Goal: Task Accomplishment & Management: Complete application form

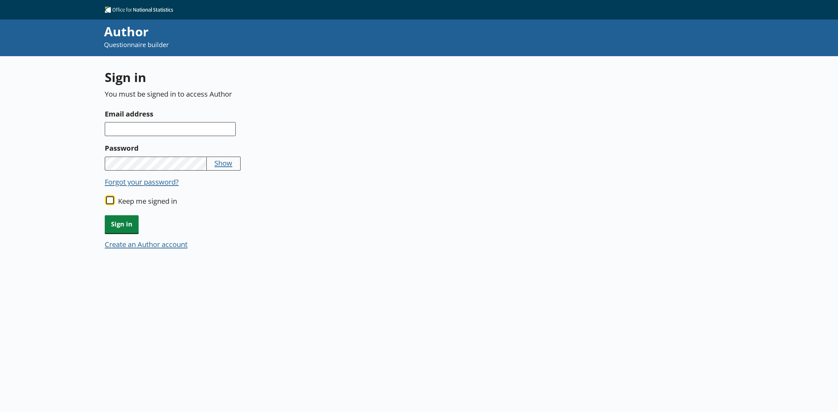
drag, startPoint x: 109, startPoint y: 197, endPoint x: 150, endPoint y: 147, distance: 64.4
click at [109, 198] on input "Keep me signed in" at bounding box center [110, 201] width 8 height 8
checkbox input "true"
click at [144, 131] on input "Email address" at bounding box center [170, 129] width 131 height 14
type input "[EMAIL_ADDRESS][DOMAIN_NAME]"
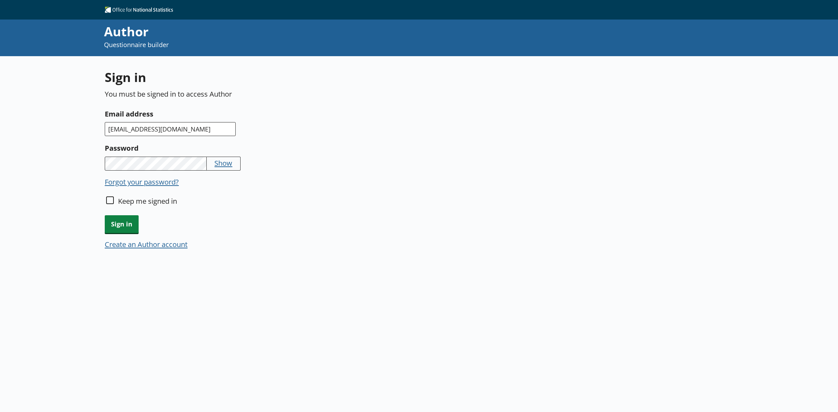
click at [224, 162] on button "Show" at bounding box center [223, 163] width 18 height 10
click at [131, 222] on span "Sign in" at bounding box center [122, 224] width 34 height 18
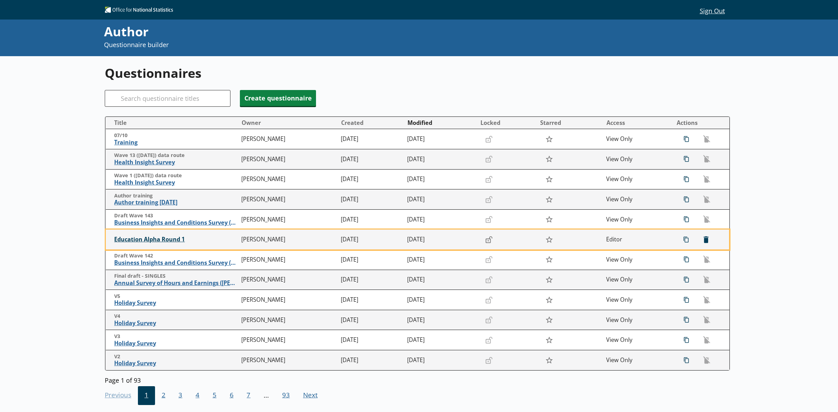
click at [155, 238] on span "Education Alpha Round 1" at bounding box center [176, 239] width 124 height 7
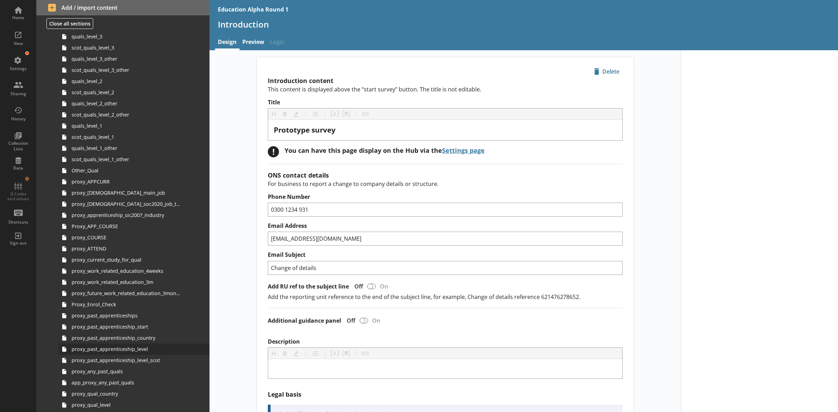
scroll to position [480, 0]
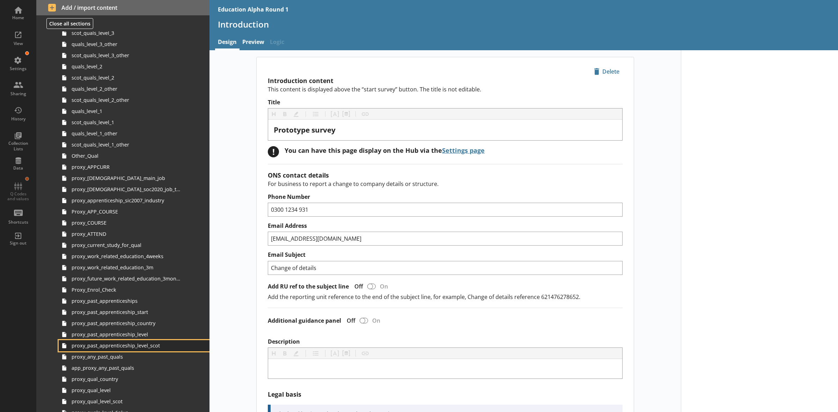
click at [143, 349] on span "proxy_past_apprenticeship_level_scot" at bounding box center [126, 345] width 109 height 7
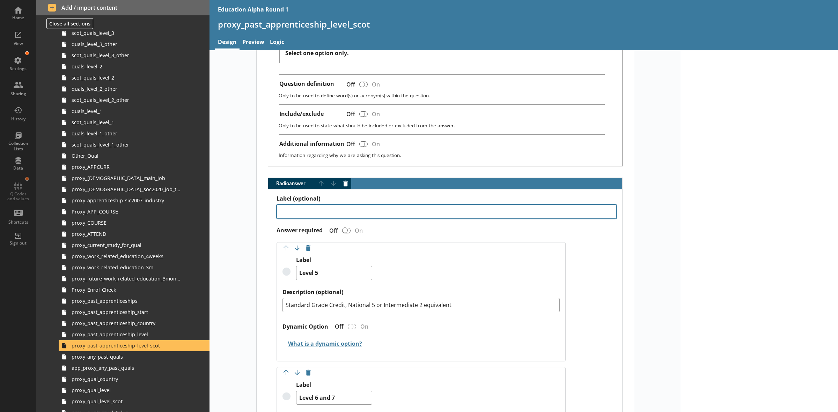
scroll to position [218, 0]
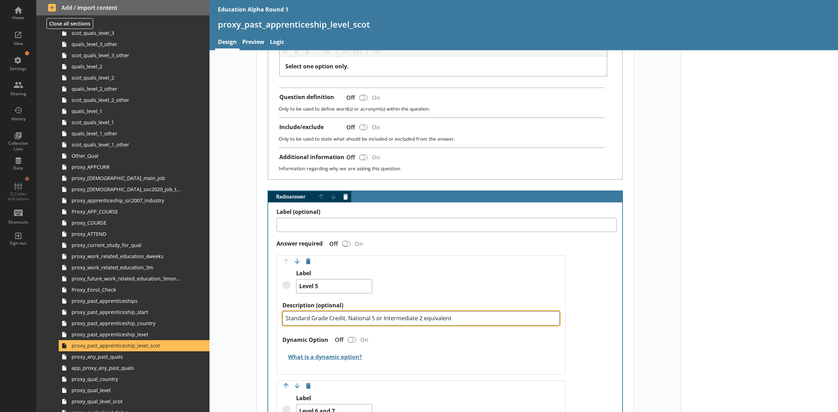
drag, startPoint x: 285, startPoint y: 319, endPoint x: 297, endPoint y: 327, distance: 14.3
click at [285, 319] on textarea "Standard Grade Credit, National 5 or Intermediate 2 equivalent" at bounding box center [420, 318] width 277 height 14
type textarea "x"
type textarea "SStandard Grade Credit, National 5 or Intermediate 2 equivalent"
type textarea "x"
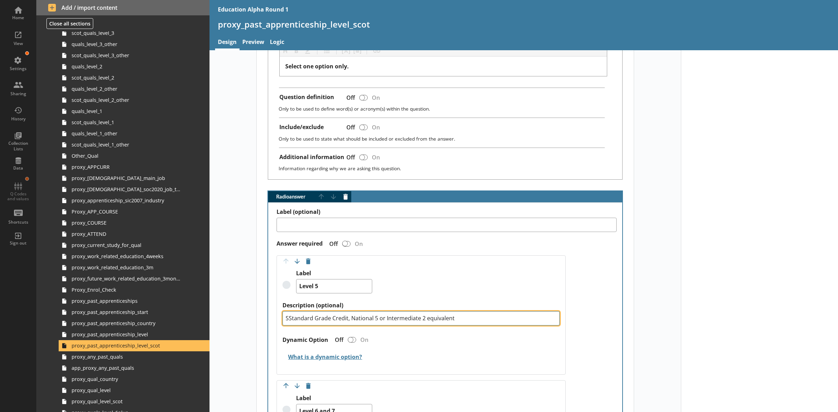
type textarea "SVStandard Grade Credit, National 5 or Intermediate 2 equivalent"
type textarea "x"
type textarea "SVQStandard Grade Credit, National 5 or Intermediate 2 equivalent"
type textarea "x"
type textarea "SVQ Standard Grade Credit, National 5 or Intermediate 2 equivalent"
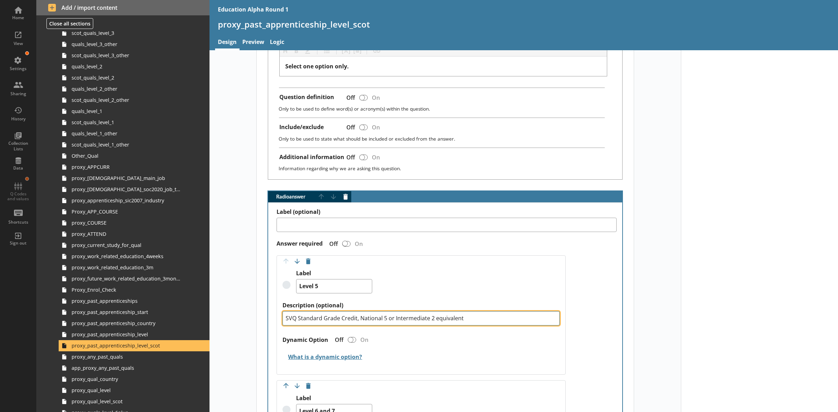
type textarea "x"
type textarea "SVQ 2Standard Grade Credit, National 5 or Intermediate 2 equivalent"
type textarea "x"
type textarea "SVQ 2,Standard Grade Credit, National 5 or Intermediate 2 equivalent"
type textarea "x"
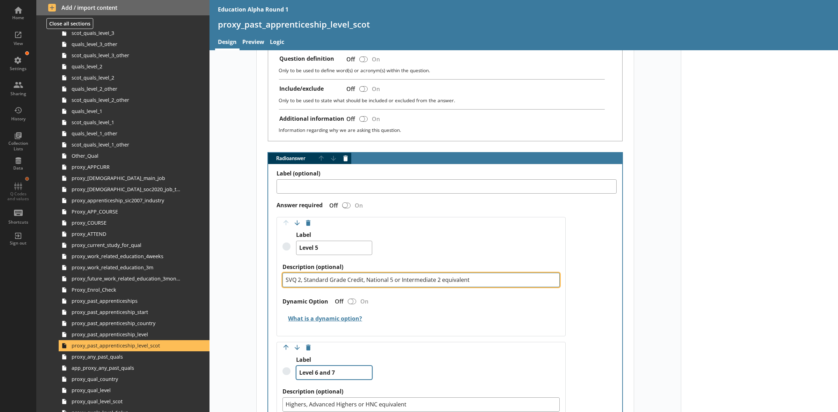
scroll to position [393, 0]
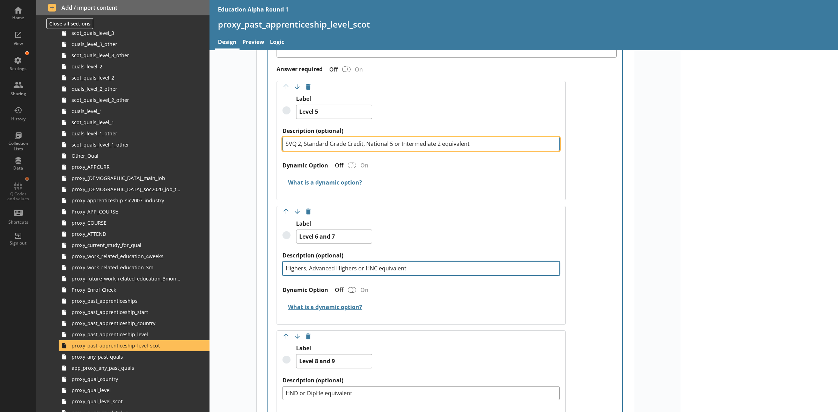
type textarea "SVQ 2, Standard Grade Credit, National 5 or Intermediate 2 equivalent"
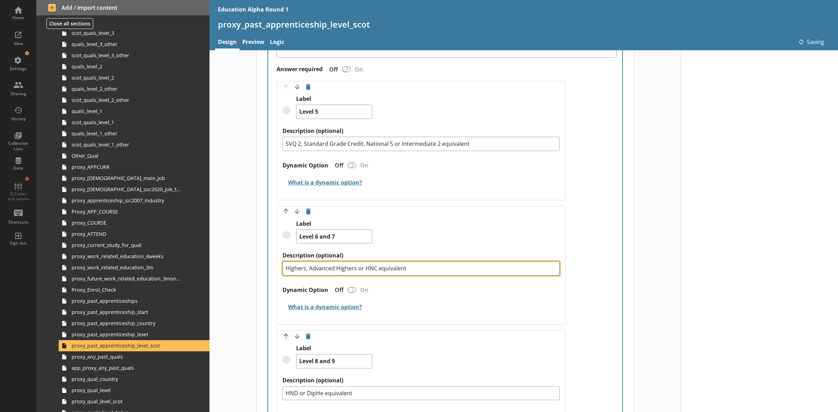
click at [283, 271] on textarea "Highers, Advanced Highers or HNC equivalent" at bounding box center [420, 268] width 277 height 14
type textarea "x"
type textarea "SHighers, Advanced Highers or HNC equivalent"
type textarea "x"
type textarea "SVHighers, Advanced Highers or HNC equivalent"
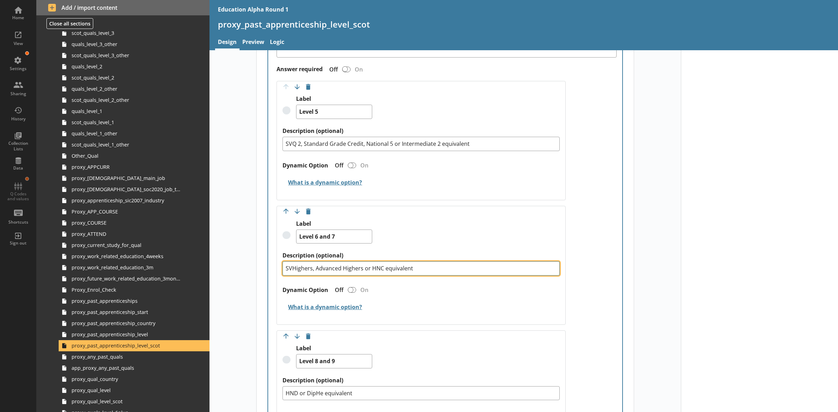
type textarea "x"
type textarea "SVQHighers, Advanced Highers or HNC equivalent"
type textarea "x"
type textarea "SVQ Highers, Advanced Highers or HNC equivalent"
type textarea "x"
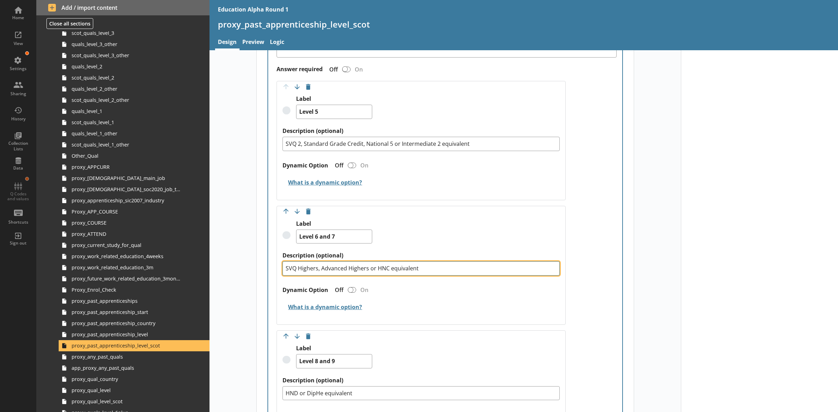
type textarea "SVQ 3Highers, Advanced Highers or HNC equivalent"
type textarea "x"
type textarea "SVQ 3,Highers, Advanced Highers or HNC equivalent"
type textarea "x"
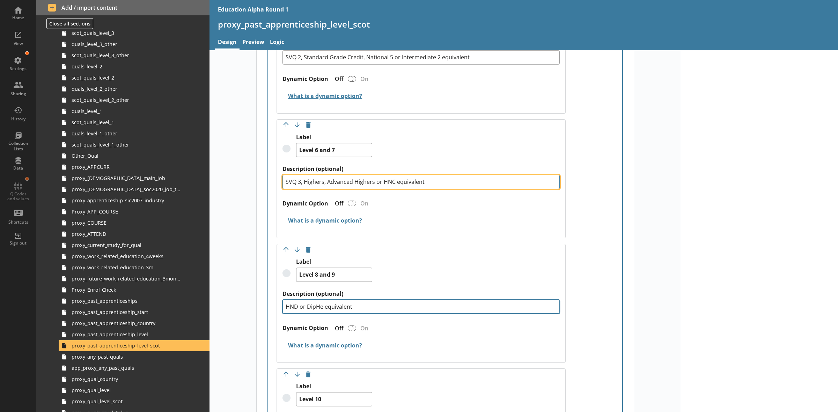
scroll to position [480, 0]
type textarea "SVQ 3, Highers, Advanced Highers or HNC equivalent"
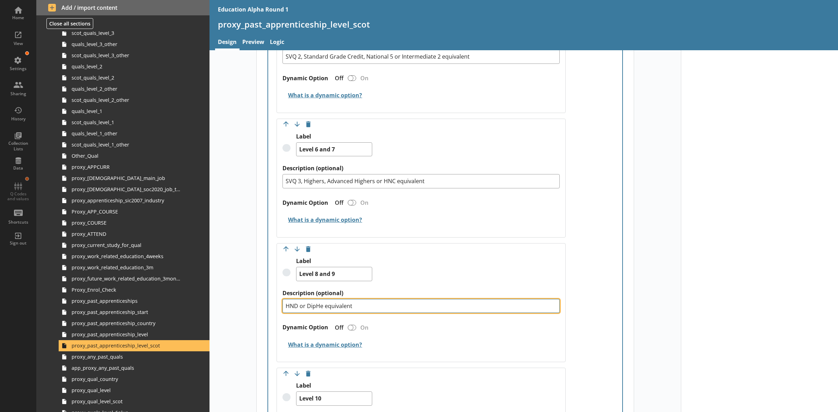
click at [282, 307] on textarea "HND or DipHe equivalent" at bounding box center [420, 306] width 277 height 14
type textarea "x"
type textarea "SHND or DipHe equivalent"
type textarea "x"
type textarea "SVHND or DipHe equivalent"
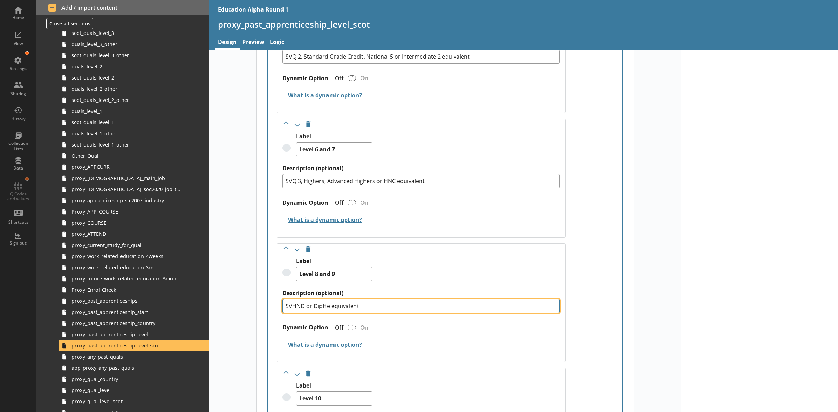
type textarea "x"
type textarea "SVQHND or DipHe equivalent"
type textarea "x"
type textarea "SVQ HND or DipHe equivalent"
type textarea "x"
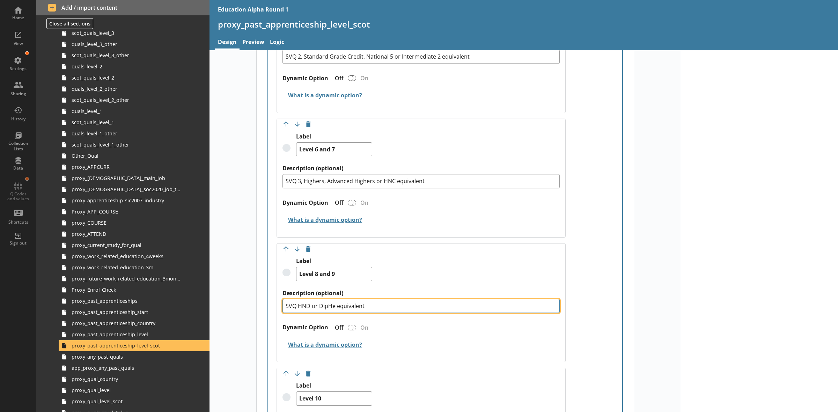
type textarea "SVQ 4HND or DipHe equivalent"
type textarea "x"
type textarea "SVQ 4,HND or DipHe equivalent"
type textarea "x"
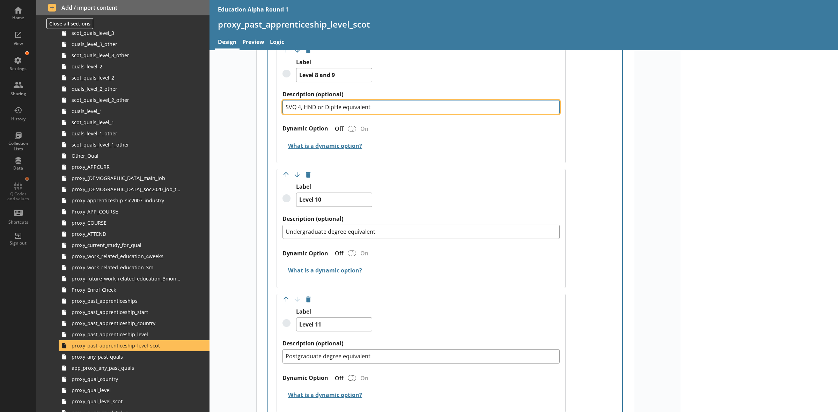
scroll to position [698, 0]
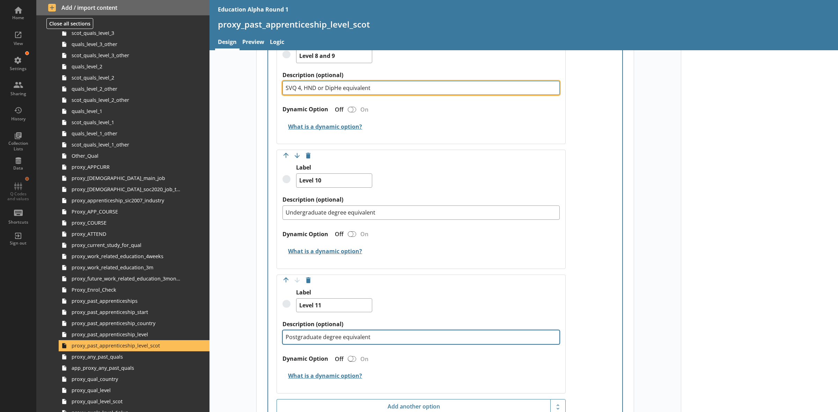
type textarea "SVQ 4, HND or DipHe equivalent"
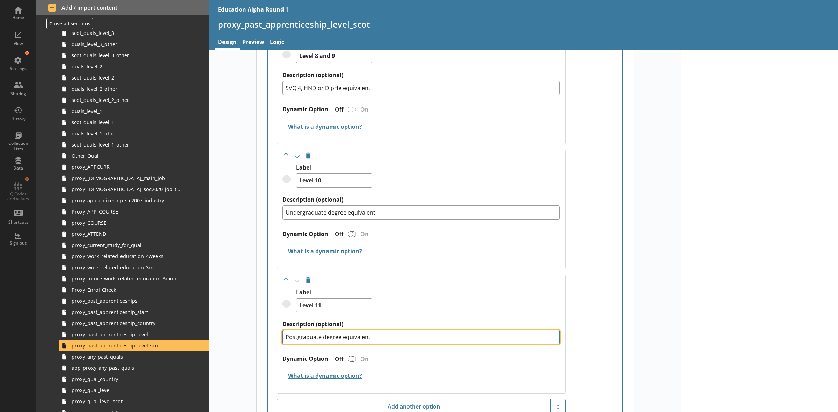
click at [282, 342] on textarea "Postgraduate degree equivalent" at bounding box center [420, 337] width 277 height 14
type textarea "x"
type textarea "SPostgraduate degree equivalent"
type textarea "x"
type textarea "SVPostgraduate degree equivalent"
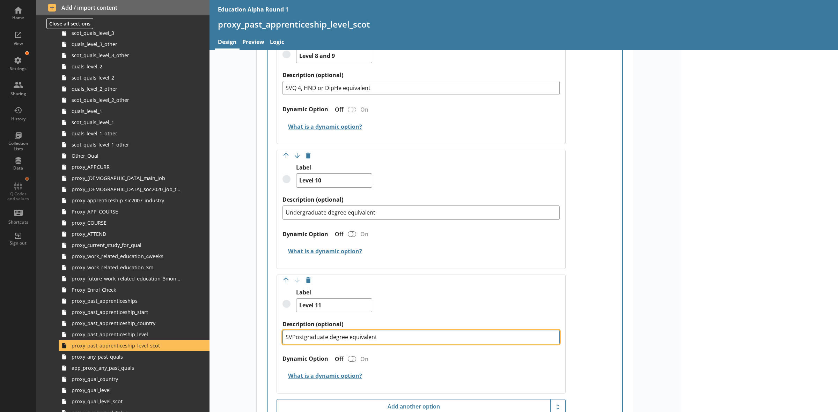
type textarea "x"
type textarea "SVQPostgraduate degree equivalent"
type textarea "x"
type textarea "SVQ Postgraduate degree equivalent"
type textarea "x"
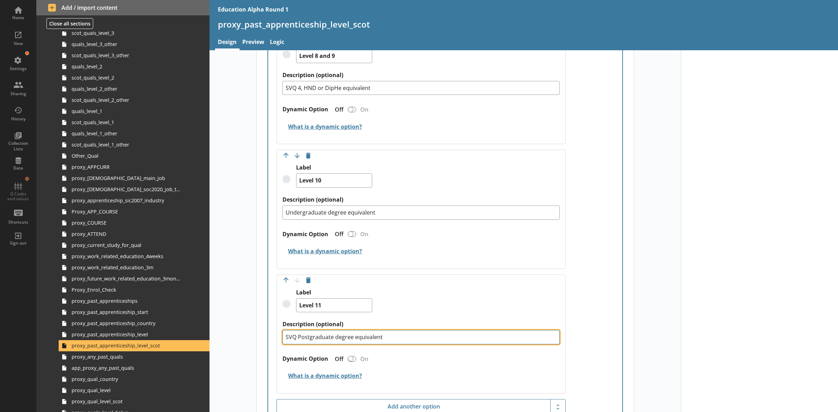
type textarea "SVQ 5Postgraduate degree equivalent"
type textarea "x"
type textarea "SVQ 5,Postgraduate degree equivalent"
type textarea "x"
type textarea "SVQ 5, Postgraduate degree equivalent"
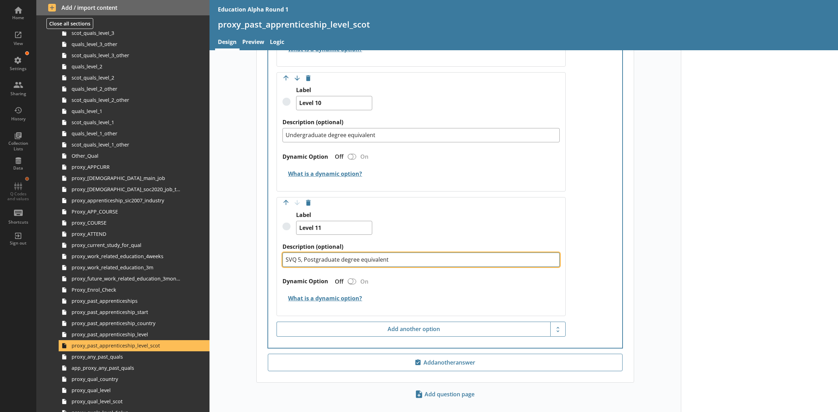
scroll to position [785, 0]
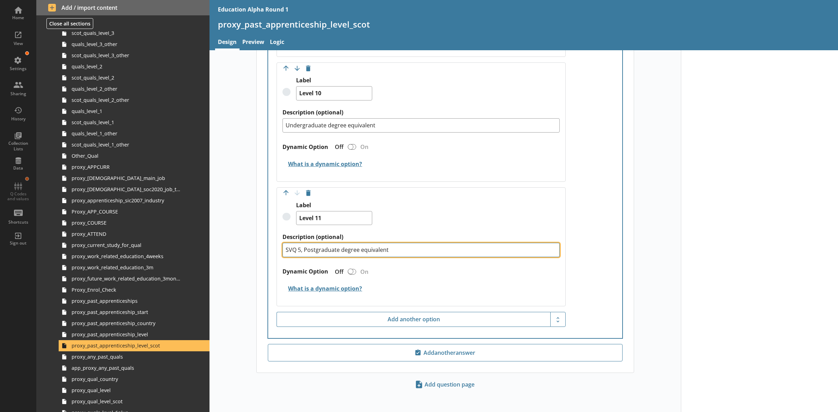
type textarea "x"
type textarea "SVQ 5,Postgraduate degree equivalent"
type textarea "x"
type textarea "SVQ 5Postgraduate degree equivalent"
type textarea "x"
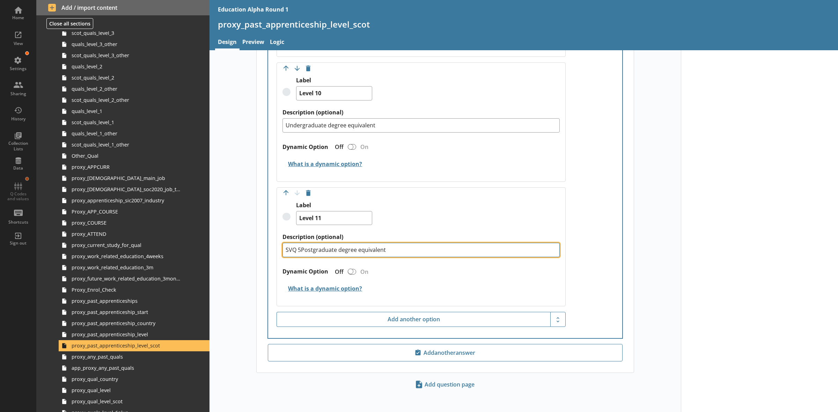
type textarea "SVQ 5OPostgraduate degree equivalent"
type textarea "x"
type textarea "SVQ 5OR Postgraduate degree equivalent"
type textarea "x"
type textarea "SVQ 5ORPostgraduate degree equivalent"
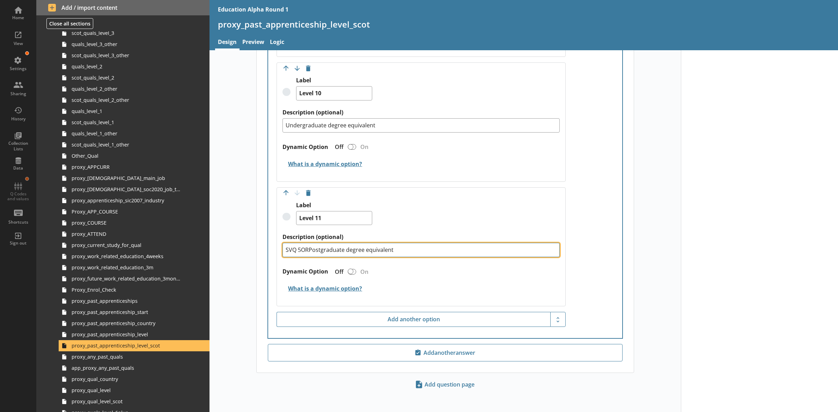
type textarea "x"
type textarea "SVQ 5OPostgraduate degree equivalent"
type textarea "x"
type textarea "SVQ 5Postgraduate degree equivalent"
type textarea "x"
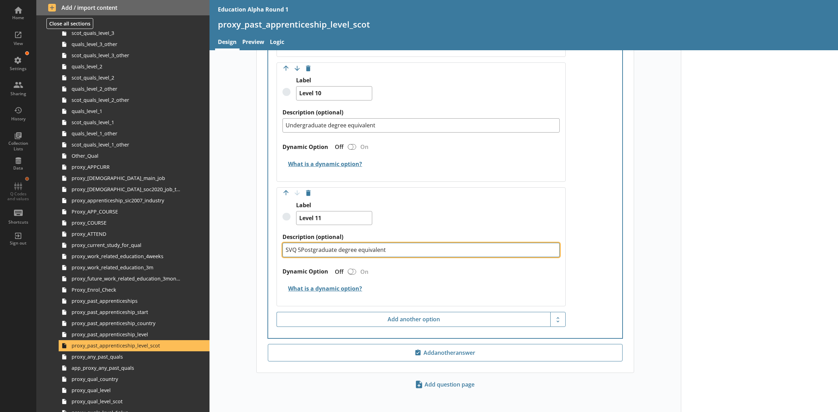
type textarea "SVQ 5 Postgraduate degree equivalent"
type textarea "x"
type textarea "SVQ 5 oPostgraduate degree equivalent"
type textarea "x"
type textarea "SVQ 5 orPostgraduate degree equivalent"
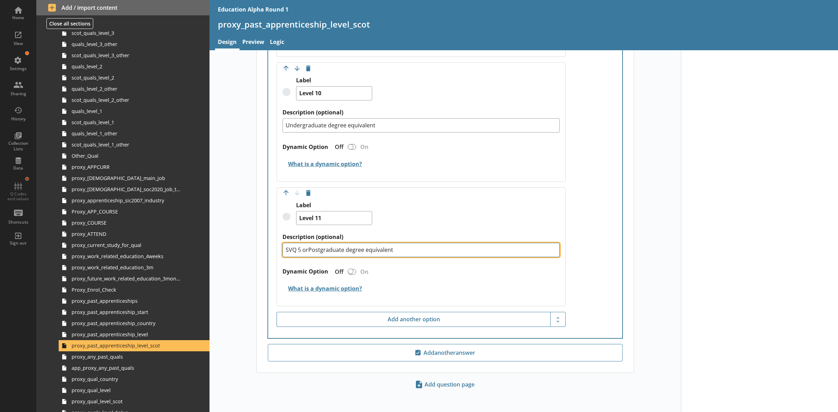
type textarea "x"
type textarea "SVQ 5 or Postgraduate degree equivalent"
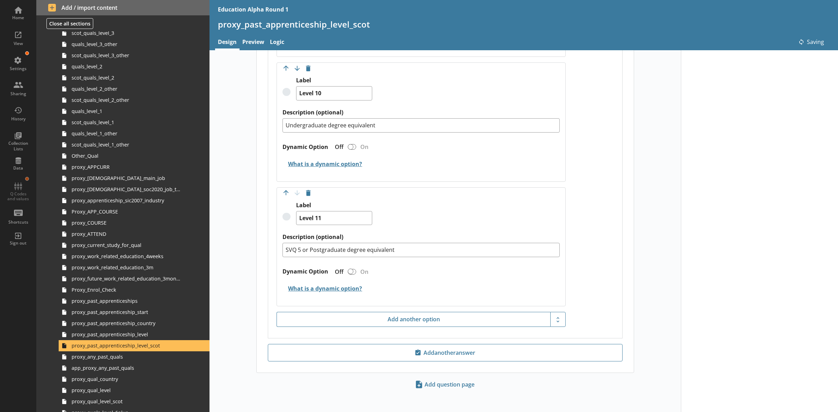
click at [131, 332] on span "proxy_past_apprenticeship_level" at bounding box center [126, 334] width 109 height 7
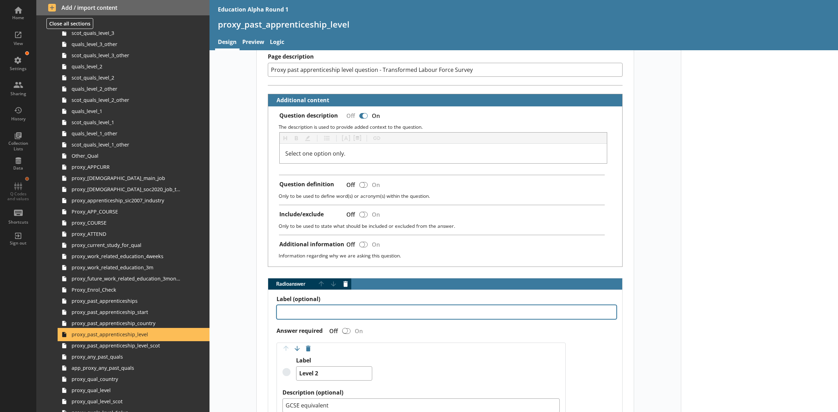
type textarea "x"
